Goal: Information Seeking & Learning: Find specific fact

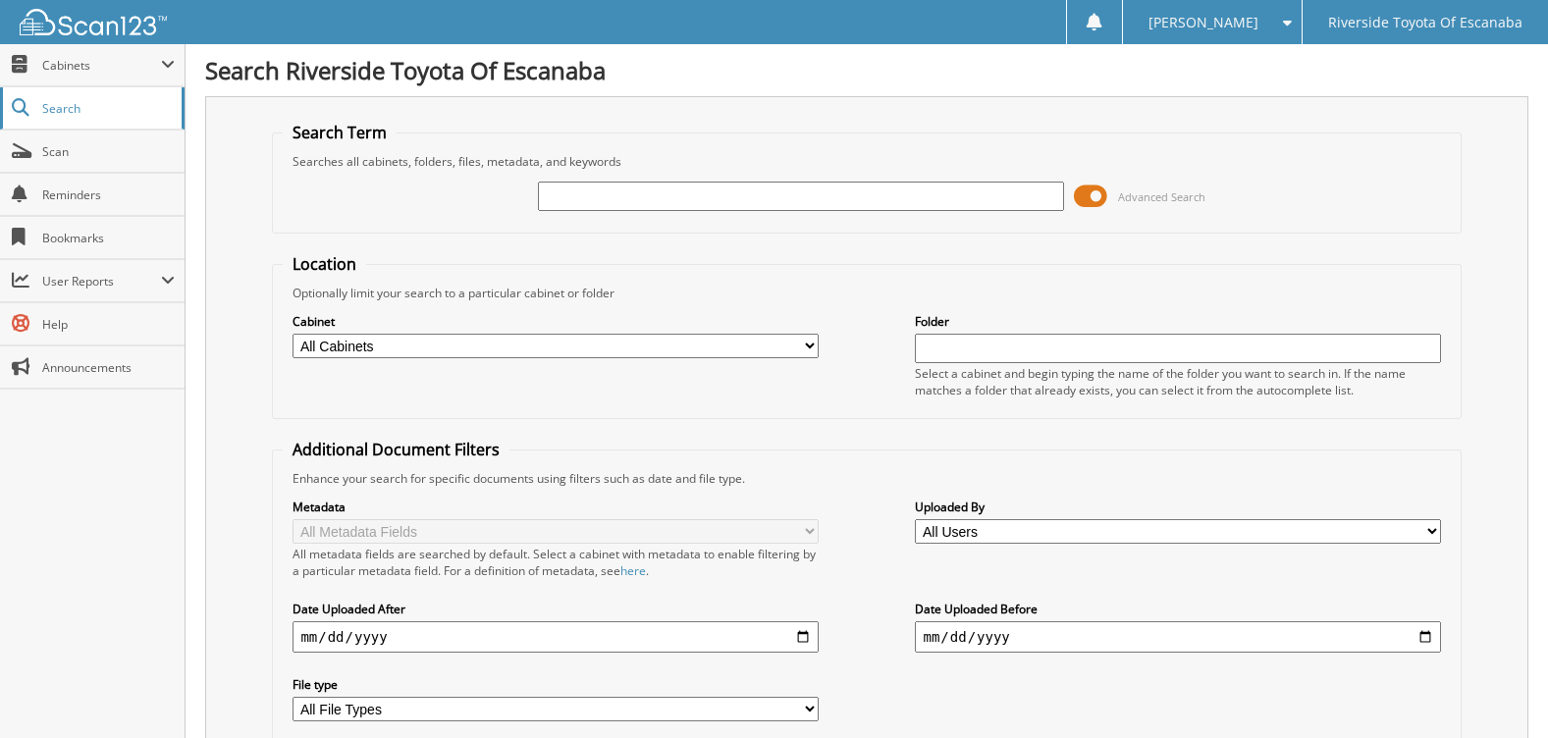
click at [79, 110] on span "Search" at bounding box center [107, 108] width 130 height 17
click at [163, 70] on span at bounding box center [168, 65] width 14 height 16
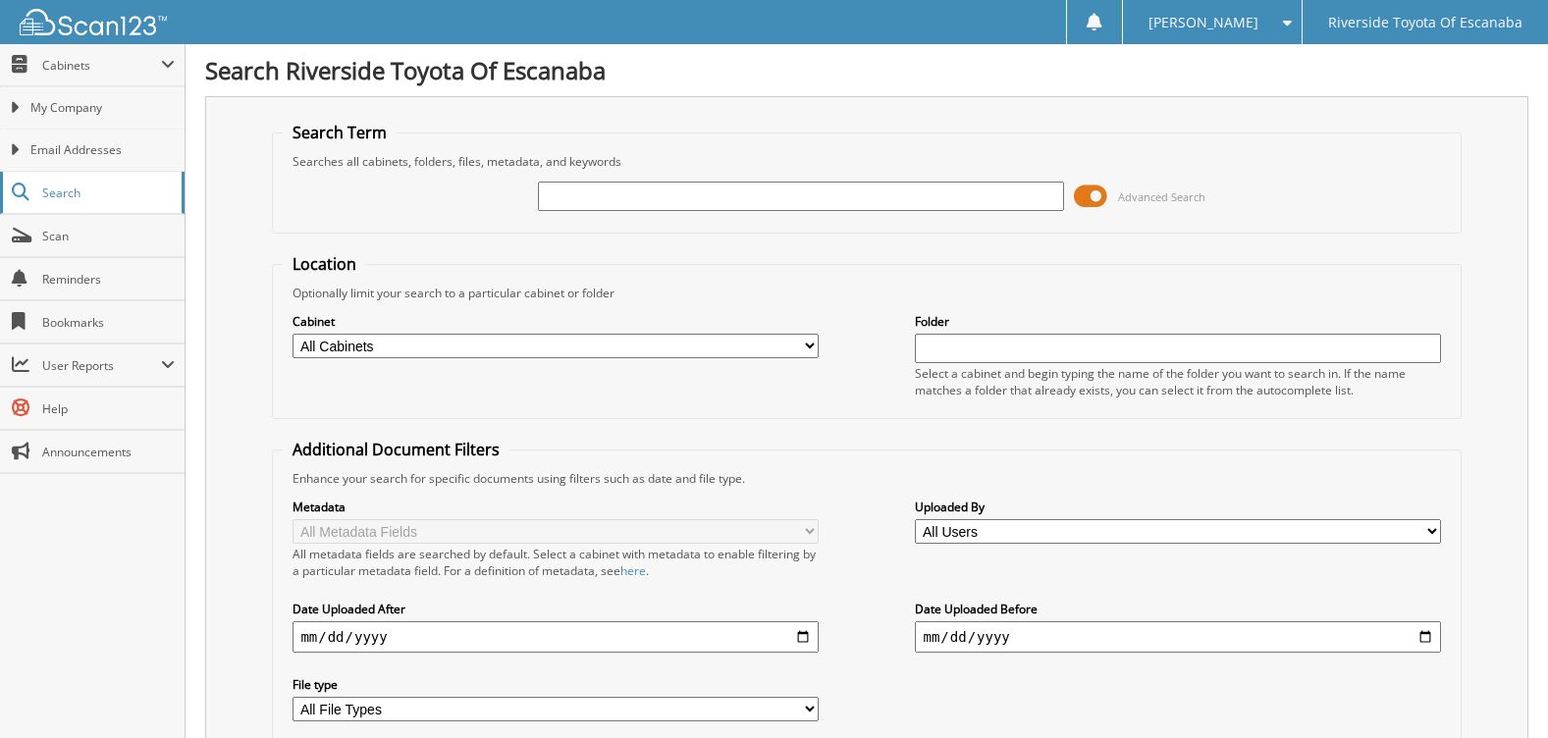
click at [81, 186] on span "Search" at bounding box center [107, 192] width 130 height 17
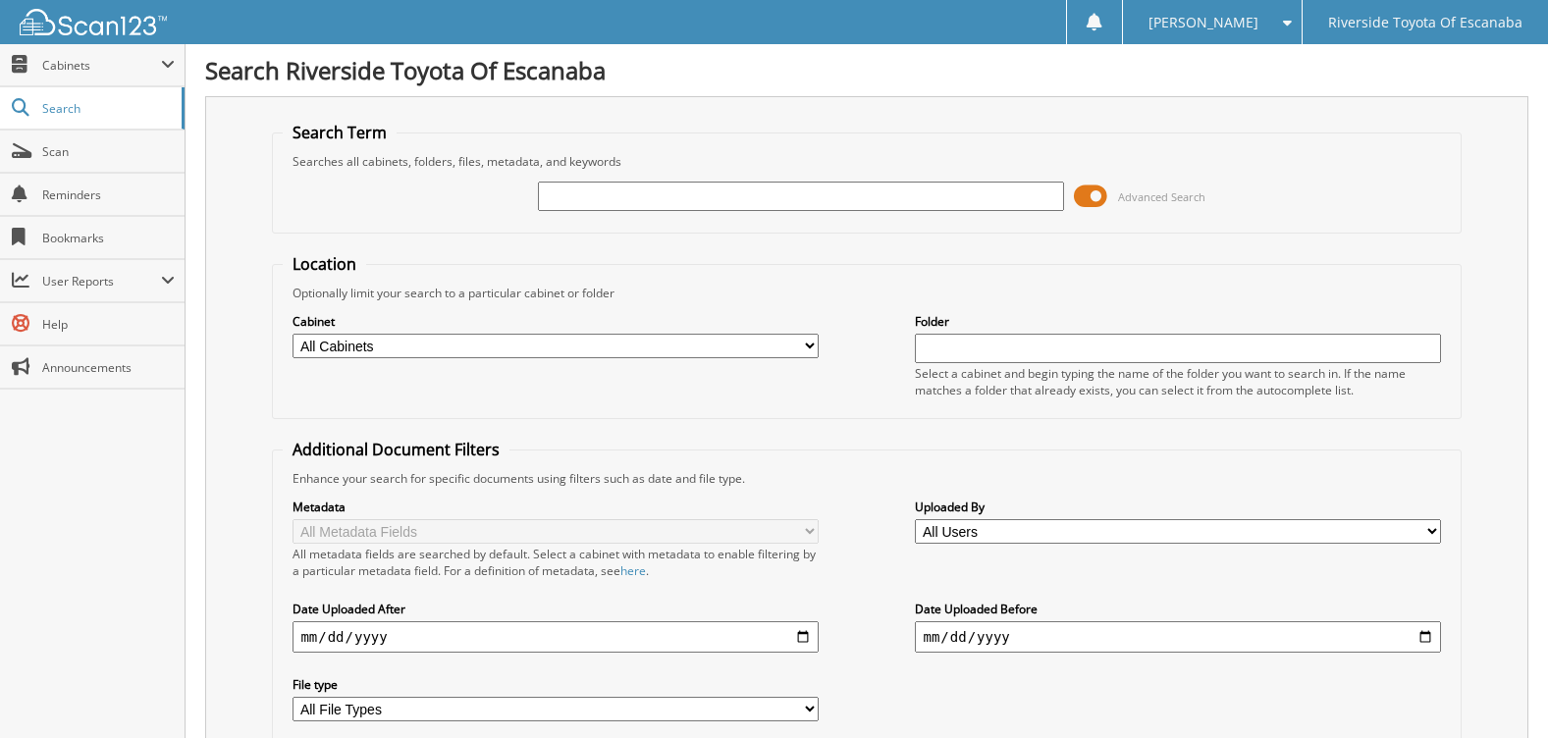
scroll to position [153, 0]
type input "6125156"
click at [1094, 202] on span at bounding box center [1090, 196] width 33 height 29
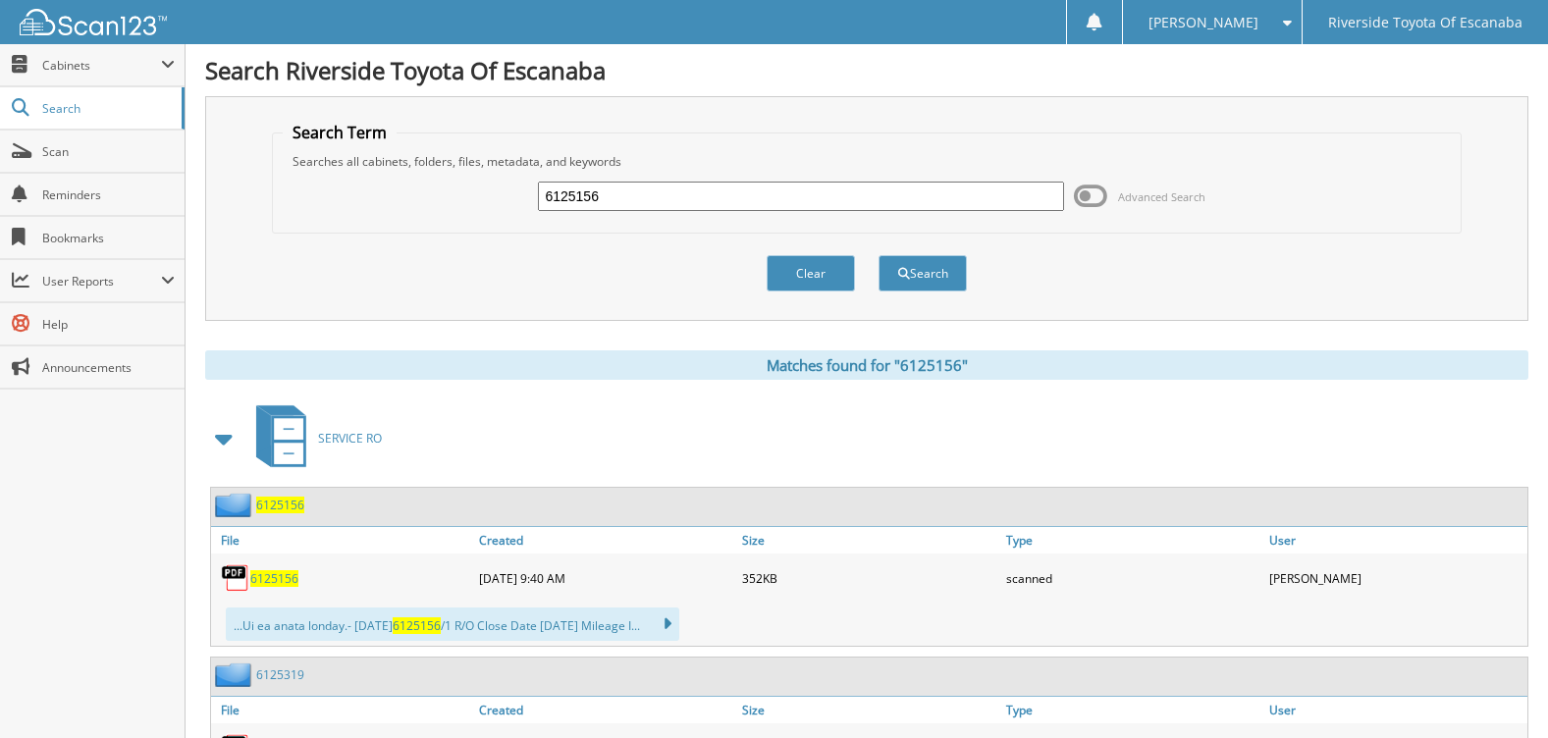
click at [660, 186] on input "6125156" at bounding box center [800, 196] width 525 height 29
type input "6"
